Goal: Task Accomplishment & Management: Manage account settings

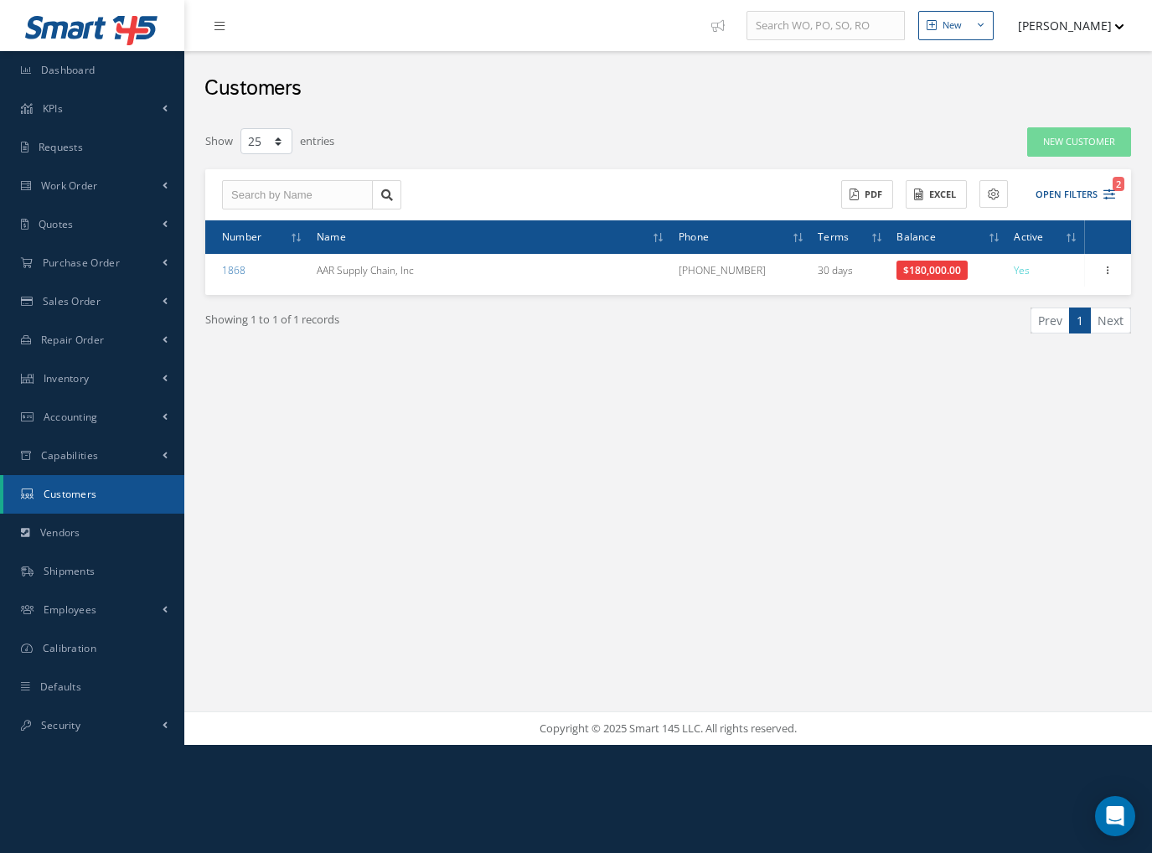
select select "25"
drag, startPoint x: 296, startPoint y: 462, endPoint x: 29, endPoint y: 399, distance: 274.4
click at [281, 460] on div "New New Work Order New Purchase Order New Customer Quote New Sales Order New Re…" at bounding box center [667, 372] width 967 height 745
click at [87, 721] on link "Security" at bounding box center [92, 725] width 184 height 39
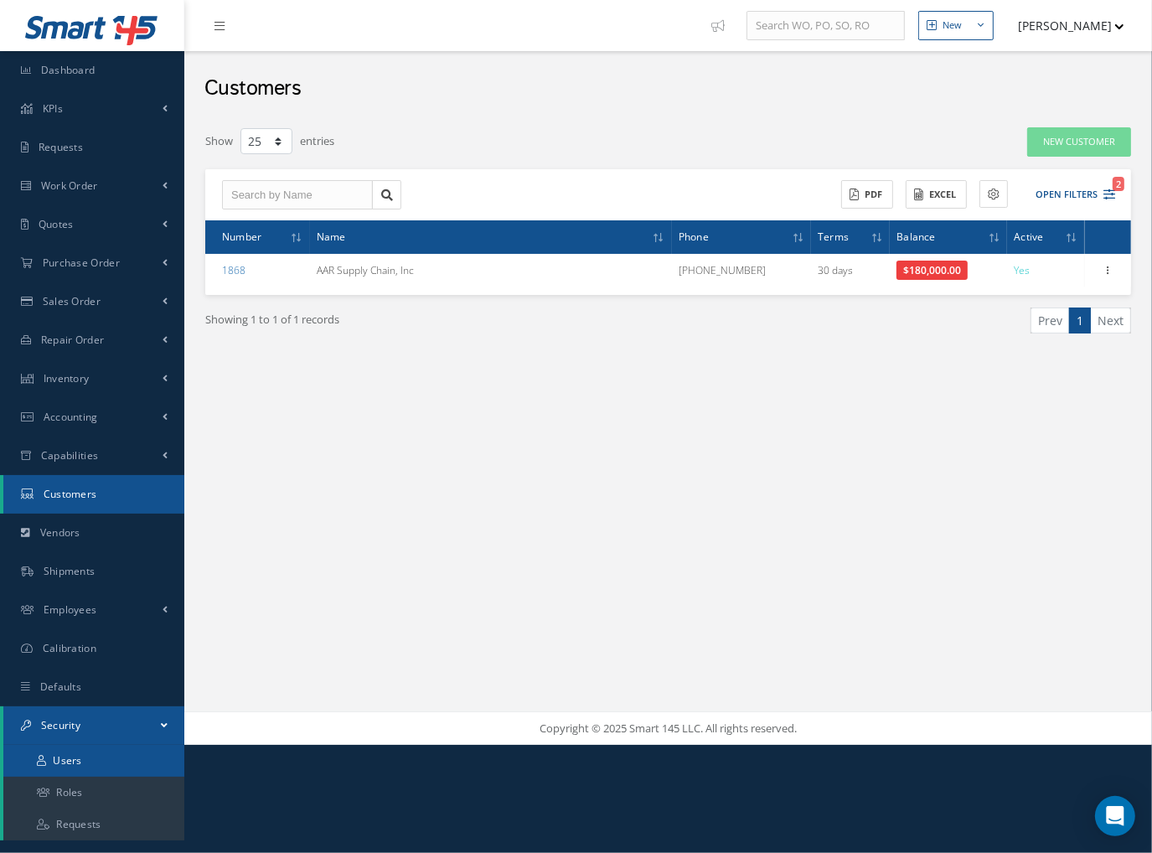
click at [71, 763] on link "Users" at bounding box center [93, 761] width 181 height 32
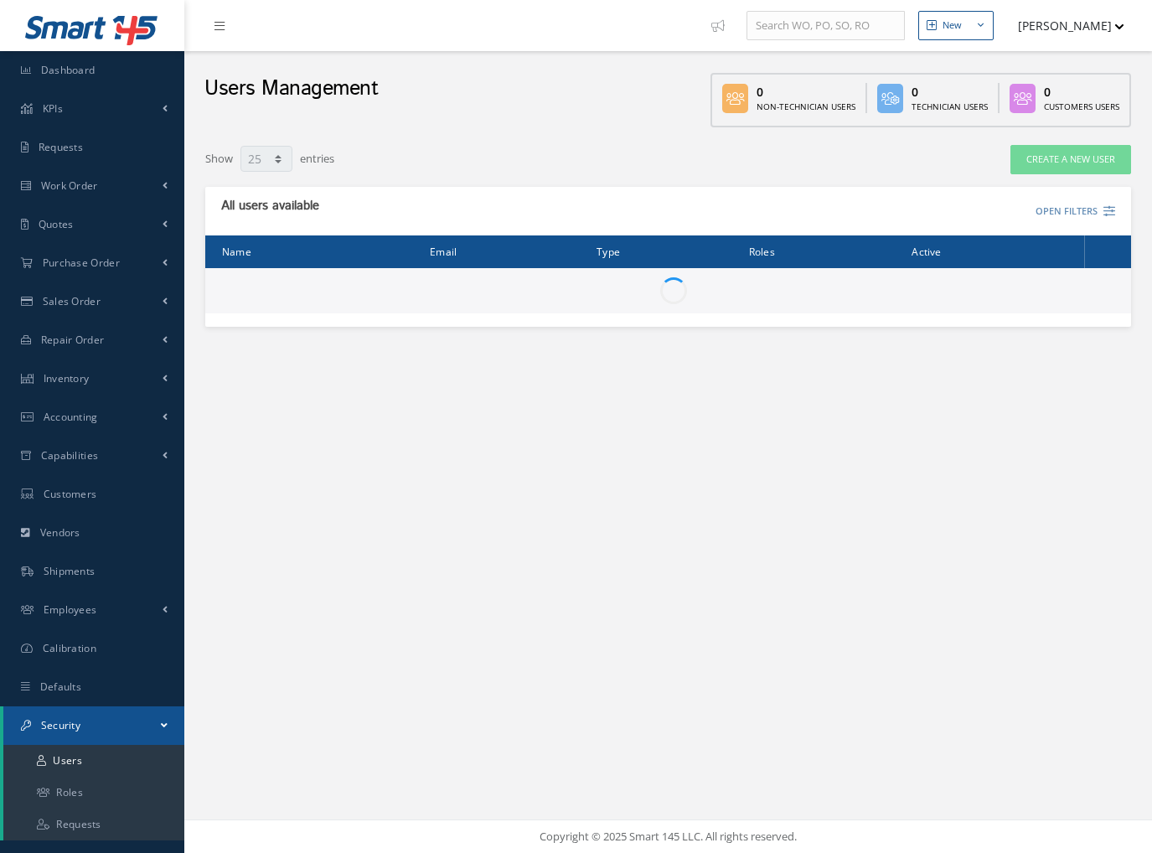
select select "25"
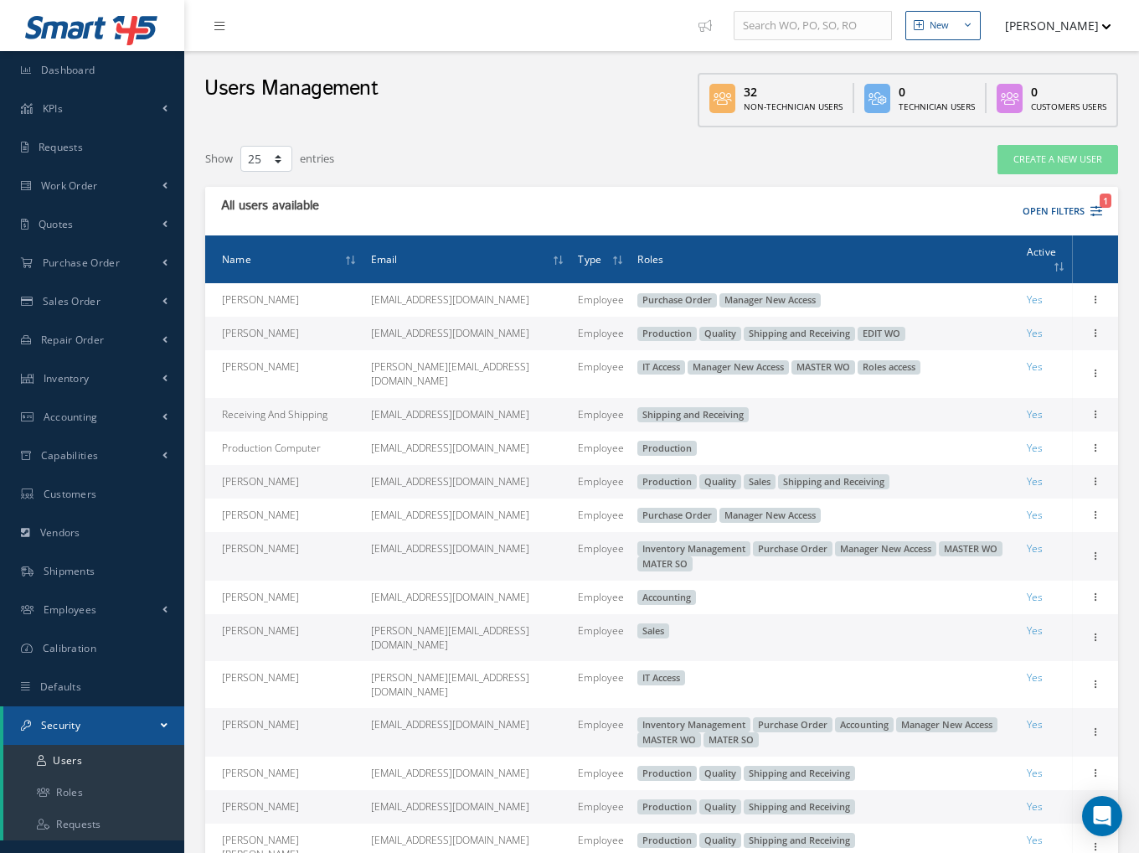
click at [242, 254] on span "Name" at bounding box center [236, 258] width 29 height 16
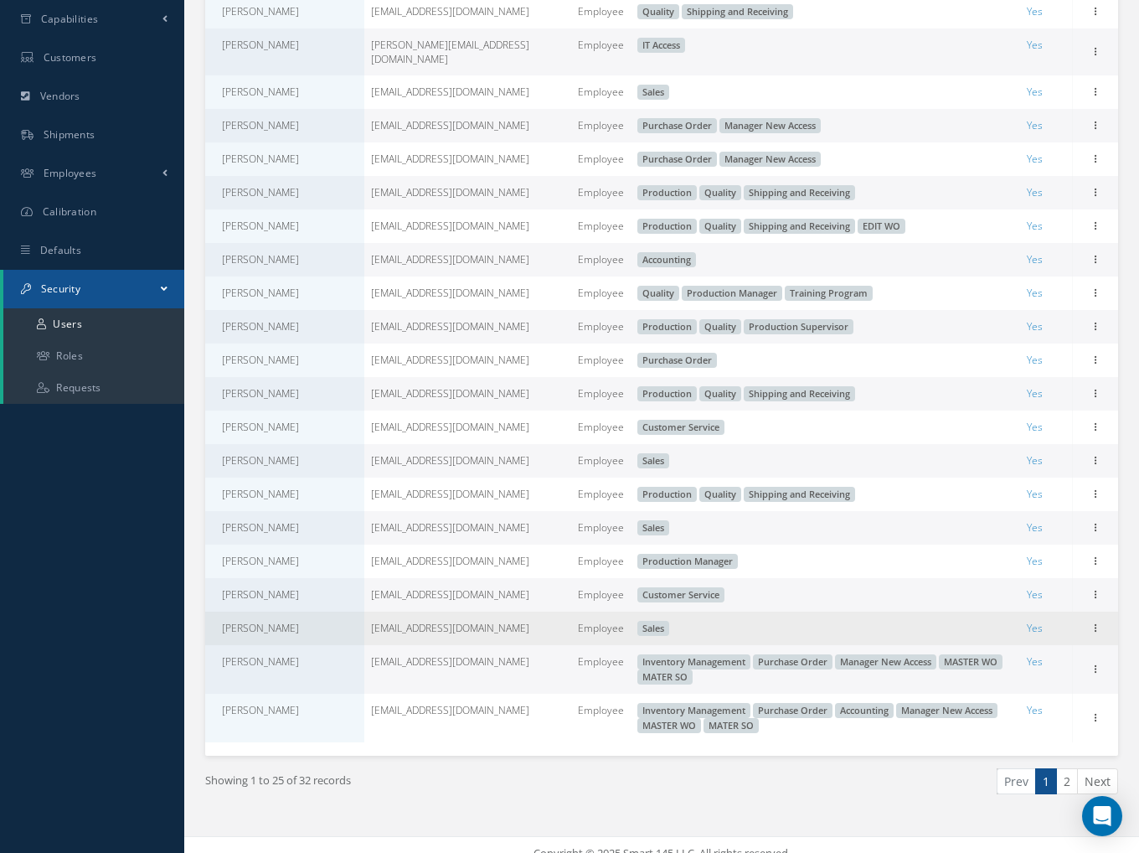
scroll to position [442, 0]
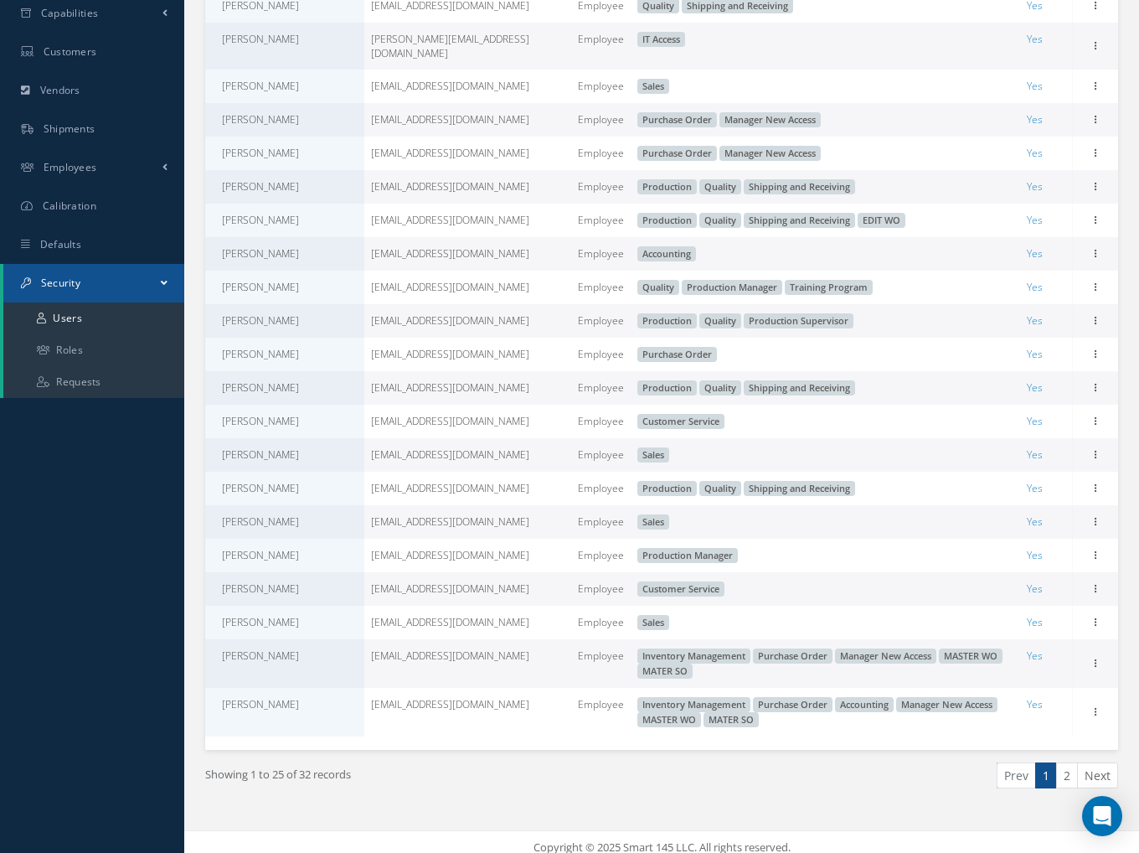
drag, startPoint x: 1072, startPoint y: 758, endPoint x: 1039, endPoint y: 744, distance: 36.4
click at [1072, 762] on link "2" at bounding box center [1067, 775] width 22 height 26
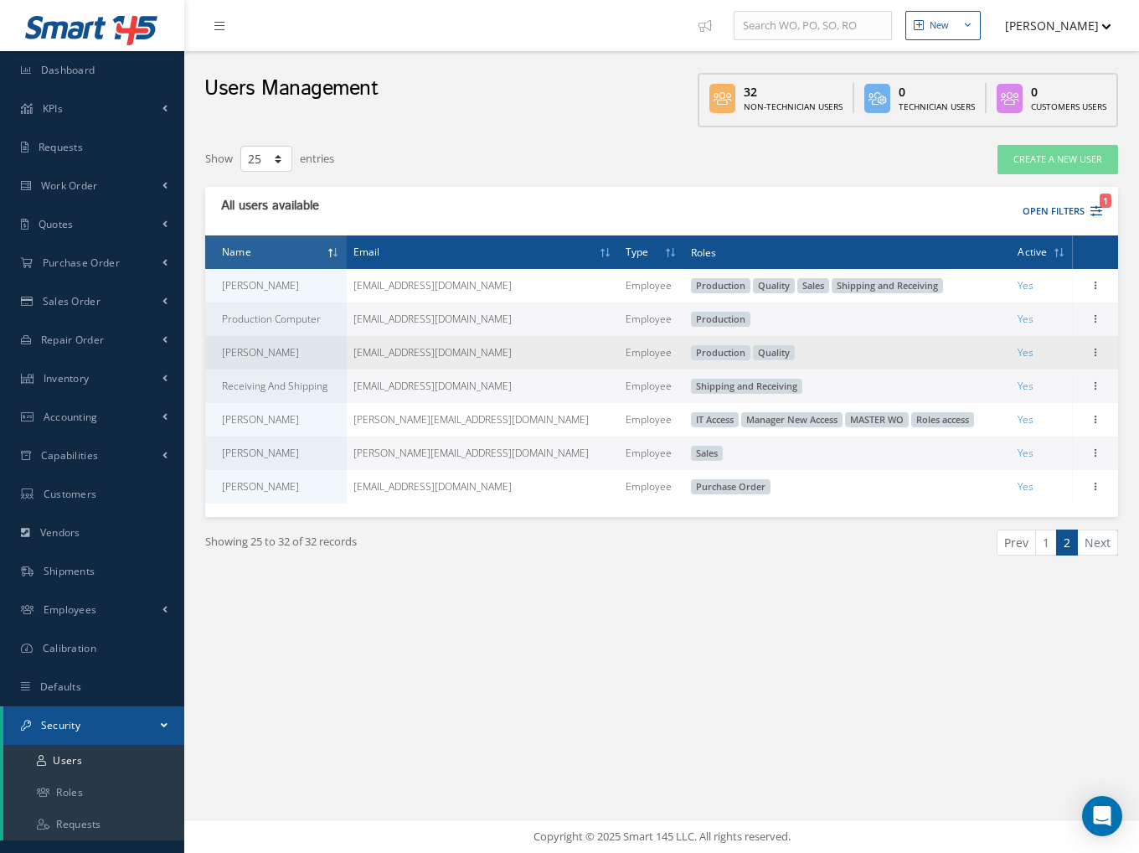
drag, startPoint x: 259, startPoint y: 357, endPoint x: 276, endPoint y: 356, distance: 17.6
click at [262, 356] on td "[PERSON_NAME]" at bounding box center [276, 353] width 142 height 34
click at [1098, 351] on icon at bounding box center [1095, 350] width 17 height 13
click at [997, 360] on link "Edit" at bounding box center [1018, 364] width 132 height 22
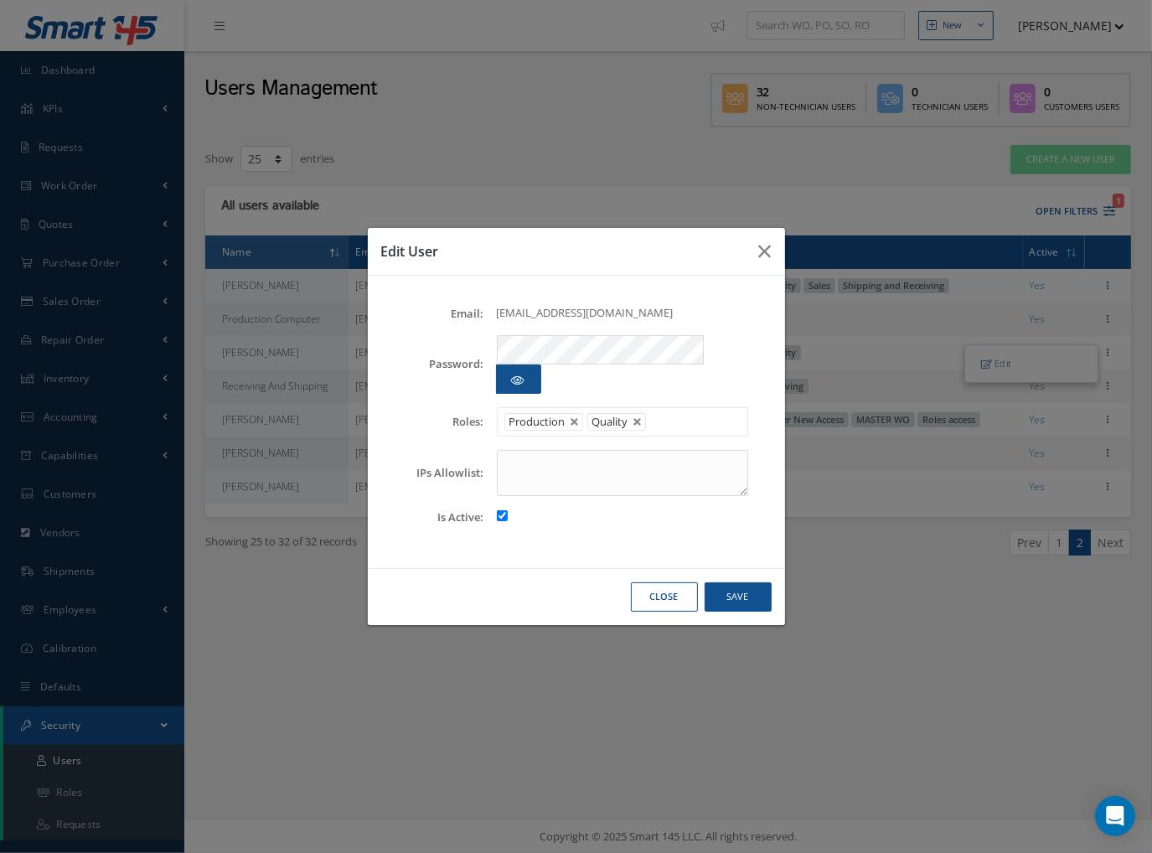
click at [683, 407] on ul "Production Quality" at bounding box center [622, 421] width 251 height 29
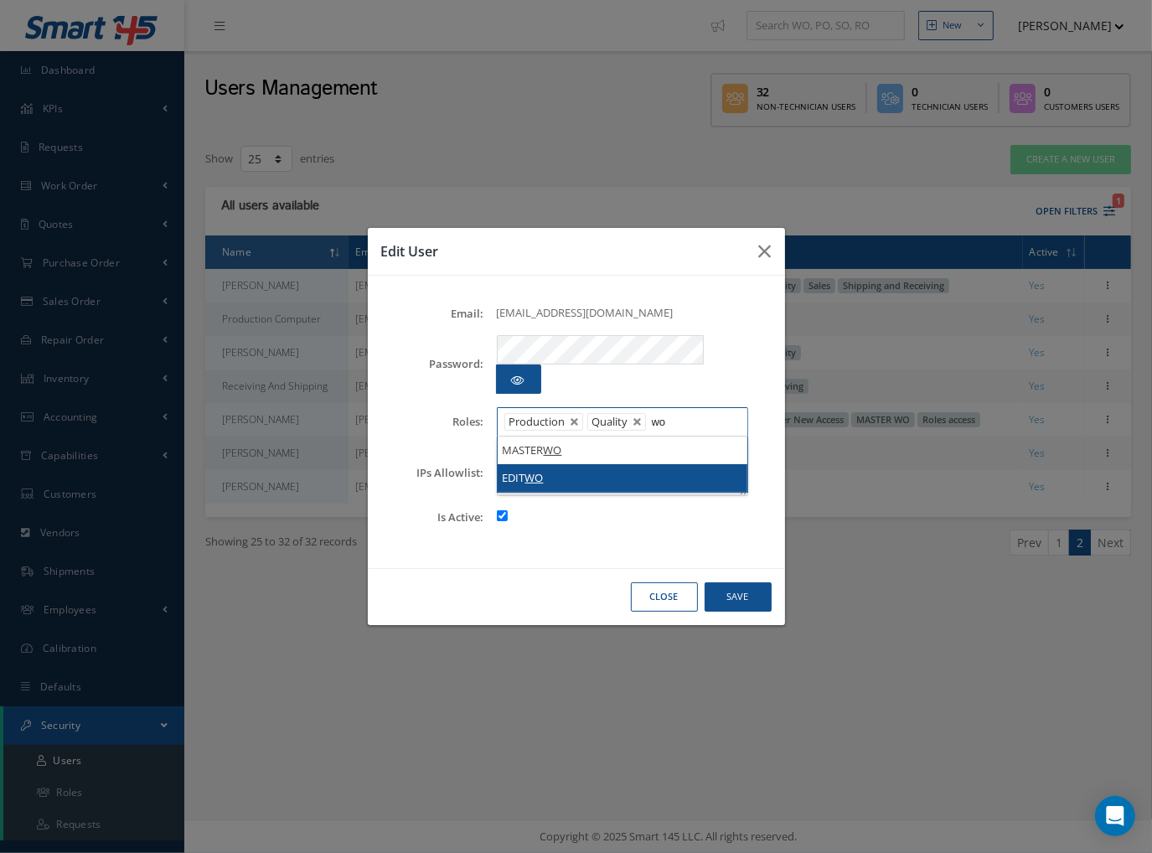
type input "wo"
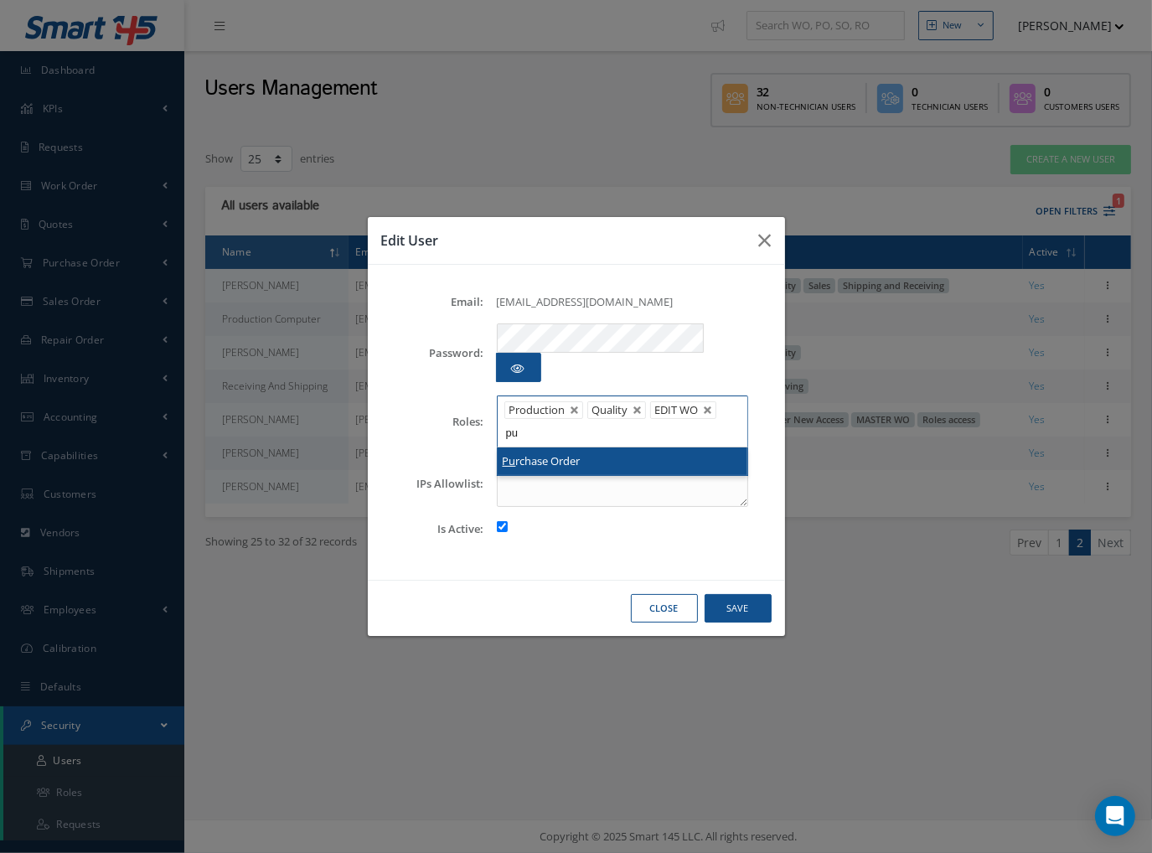
type input "pu"
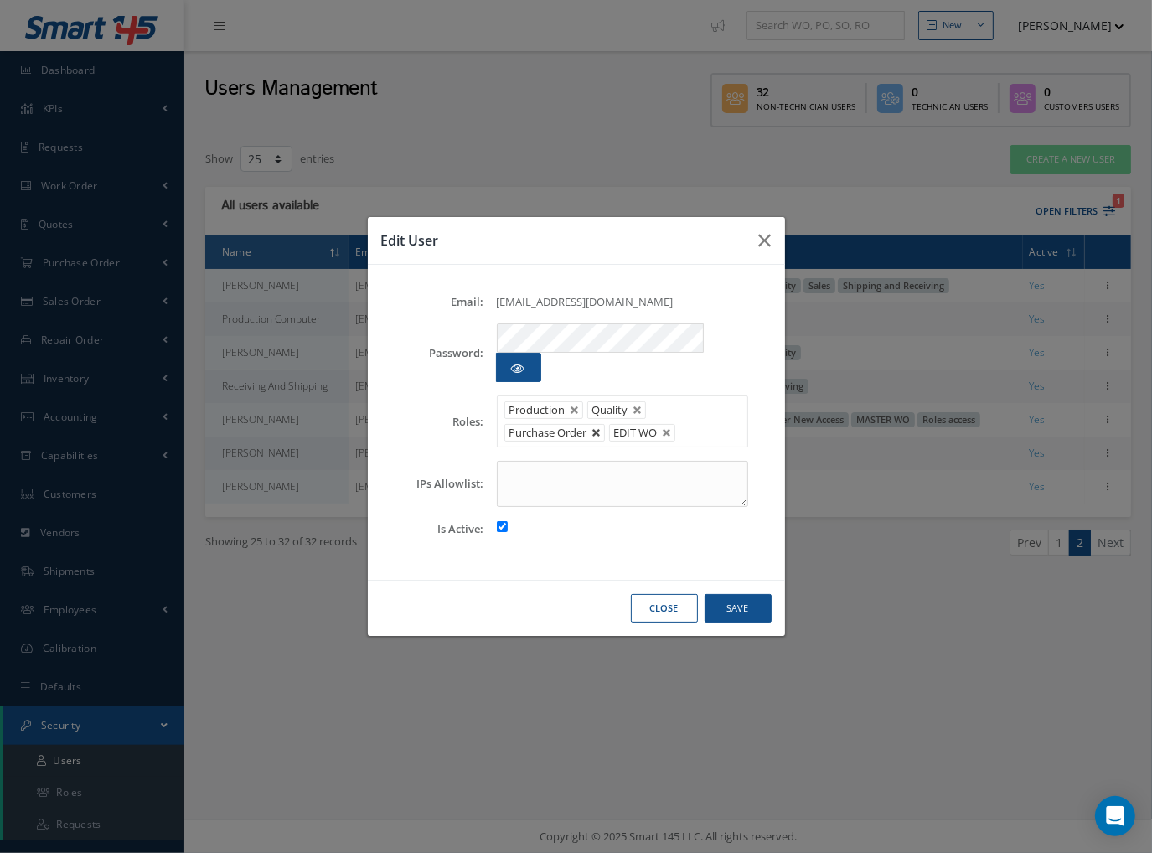
click at [598, 428] on link at bounding box center [596, 433] width 10 height 10
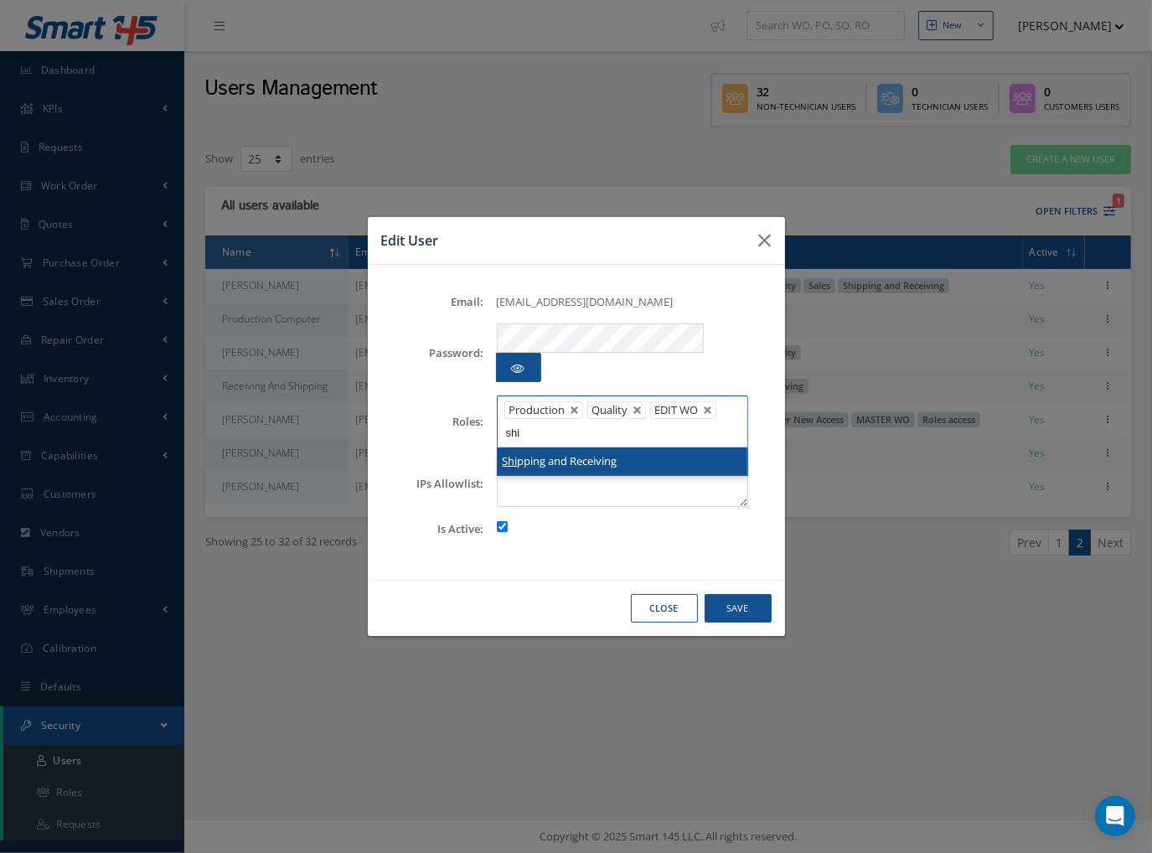
type input "shi"
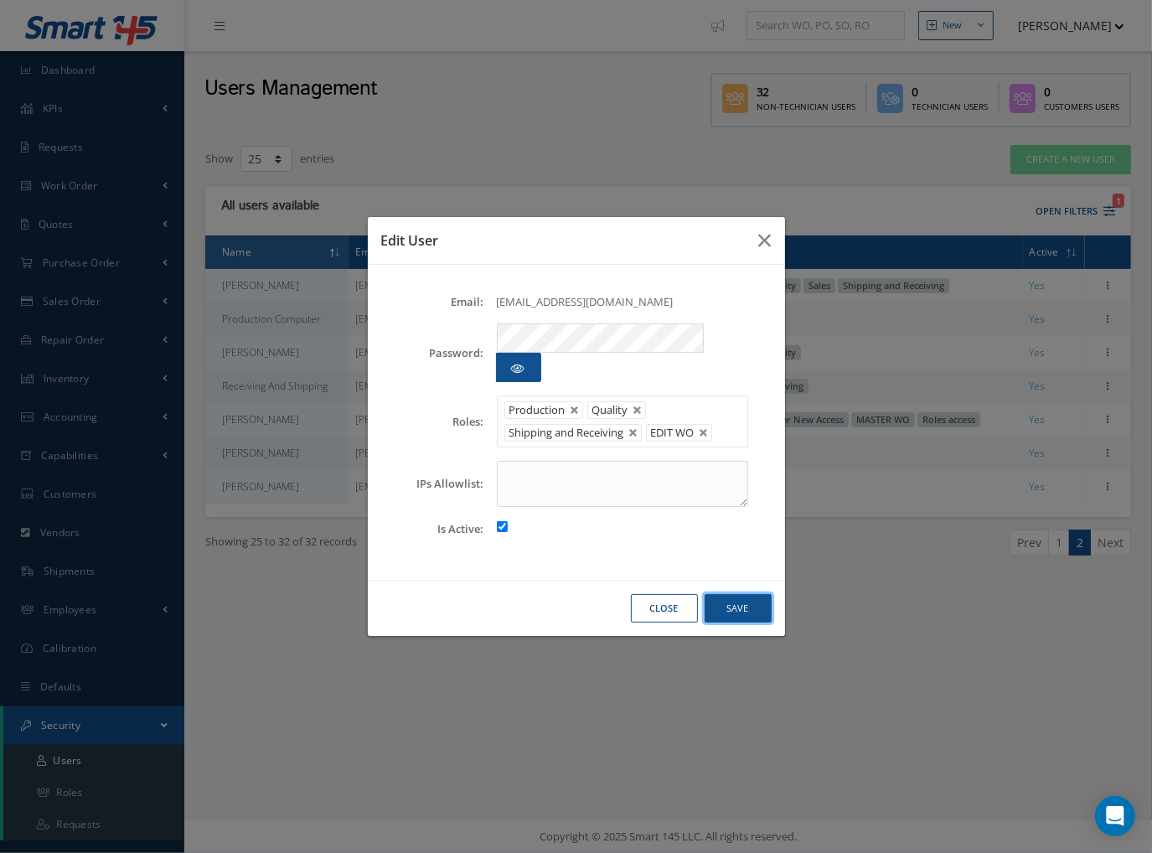
click at [763, 606] on button "Save" at bounding box center [737, 608] width 67 height 29
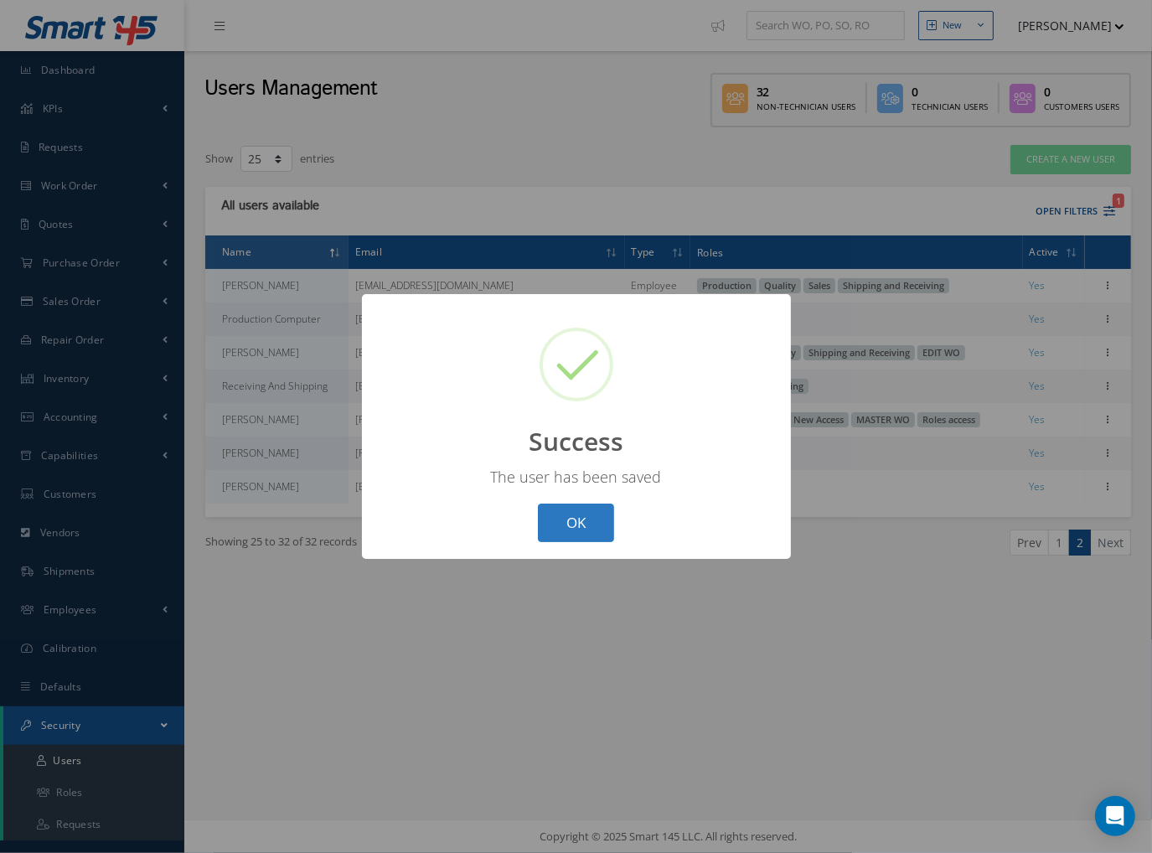
click at [586, 533] on button "OK" at bounding box center [576, 522] width 76 height 39
